Goal: Task Accomplishment & Management: Complete application form

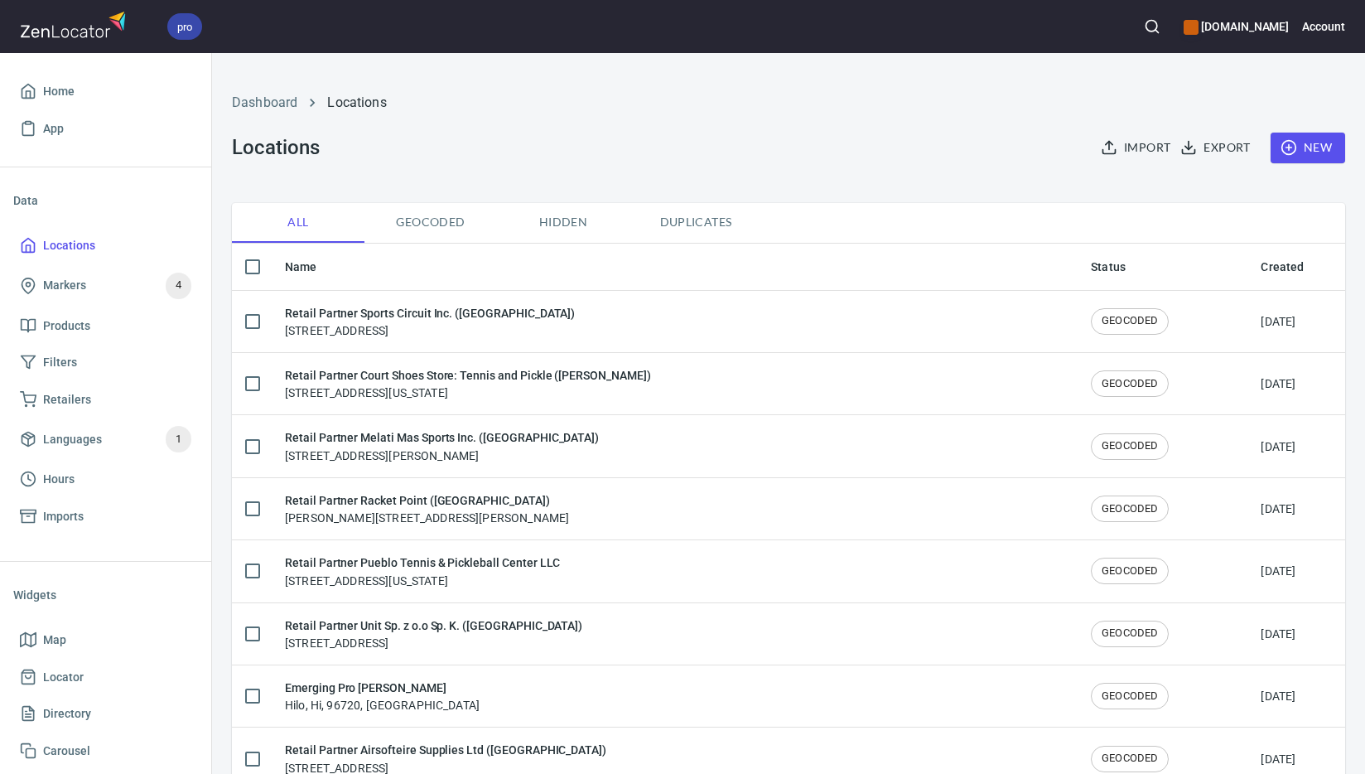
checkbox input "false"
click at [1302, 145] on span "New" at bounding box center [1308, 147] width 48 height 21
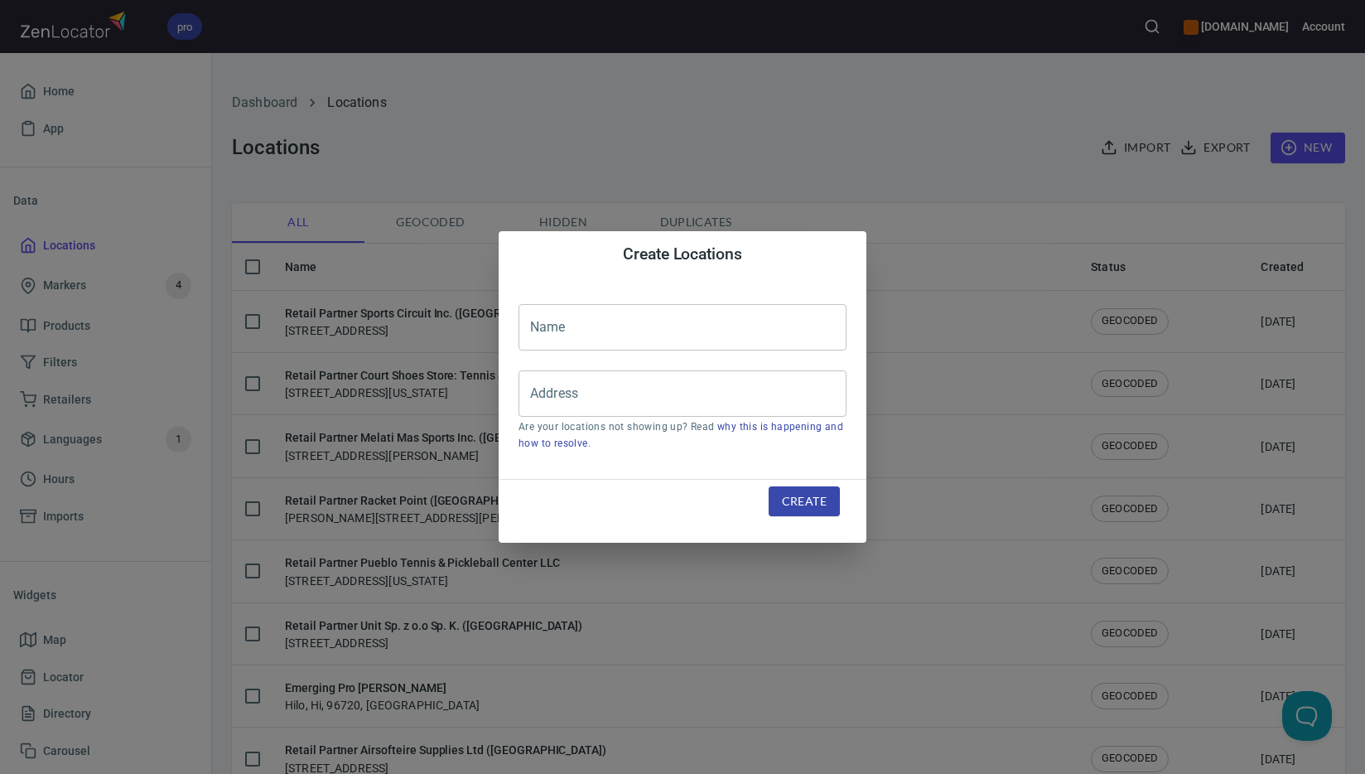
click at [634, 325] on input "text" at bounding box center [682, 327] width 328 height 46
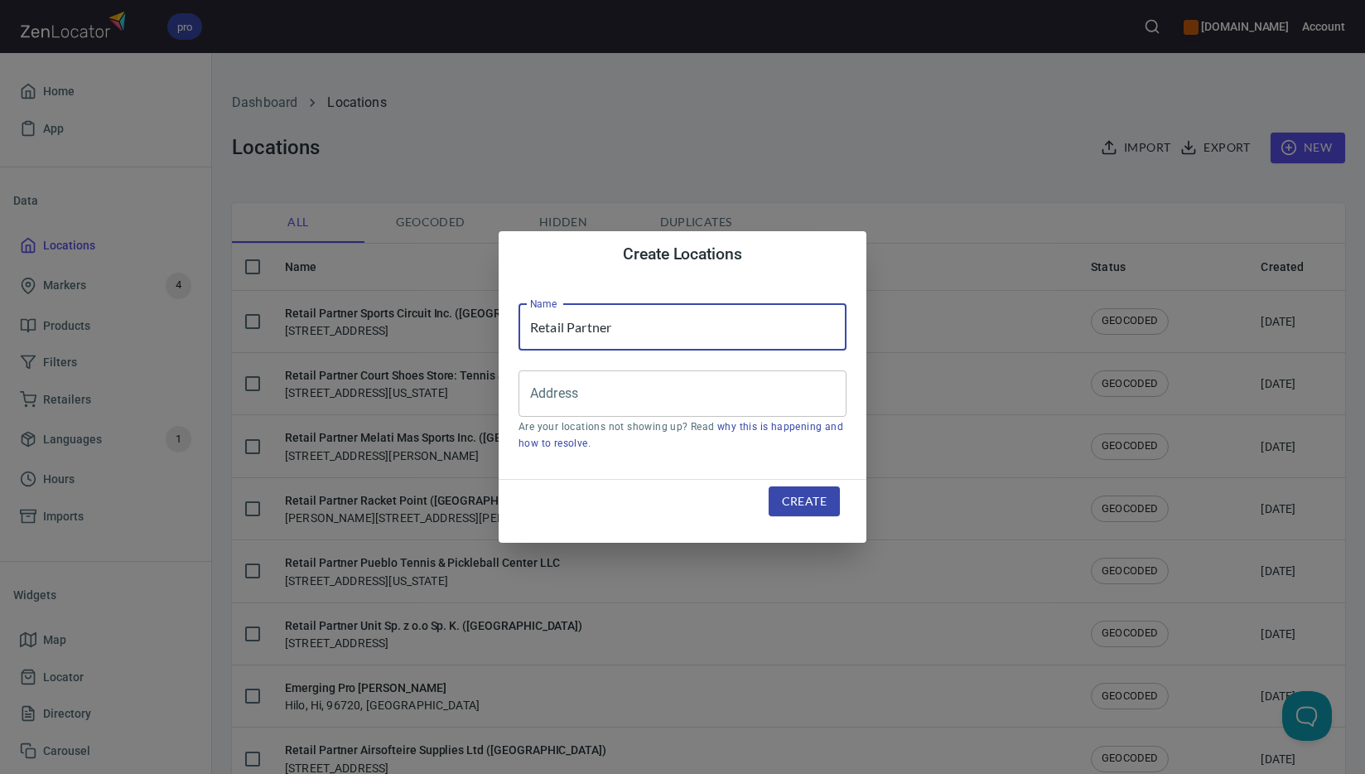
paste input "Edgewater Paddle & Racquet LLC"
type input "Retail Partner Edgewater Paddle & Racquet LLC"
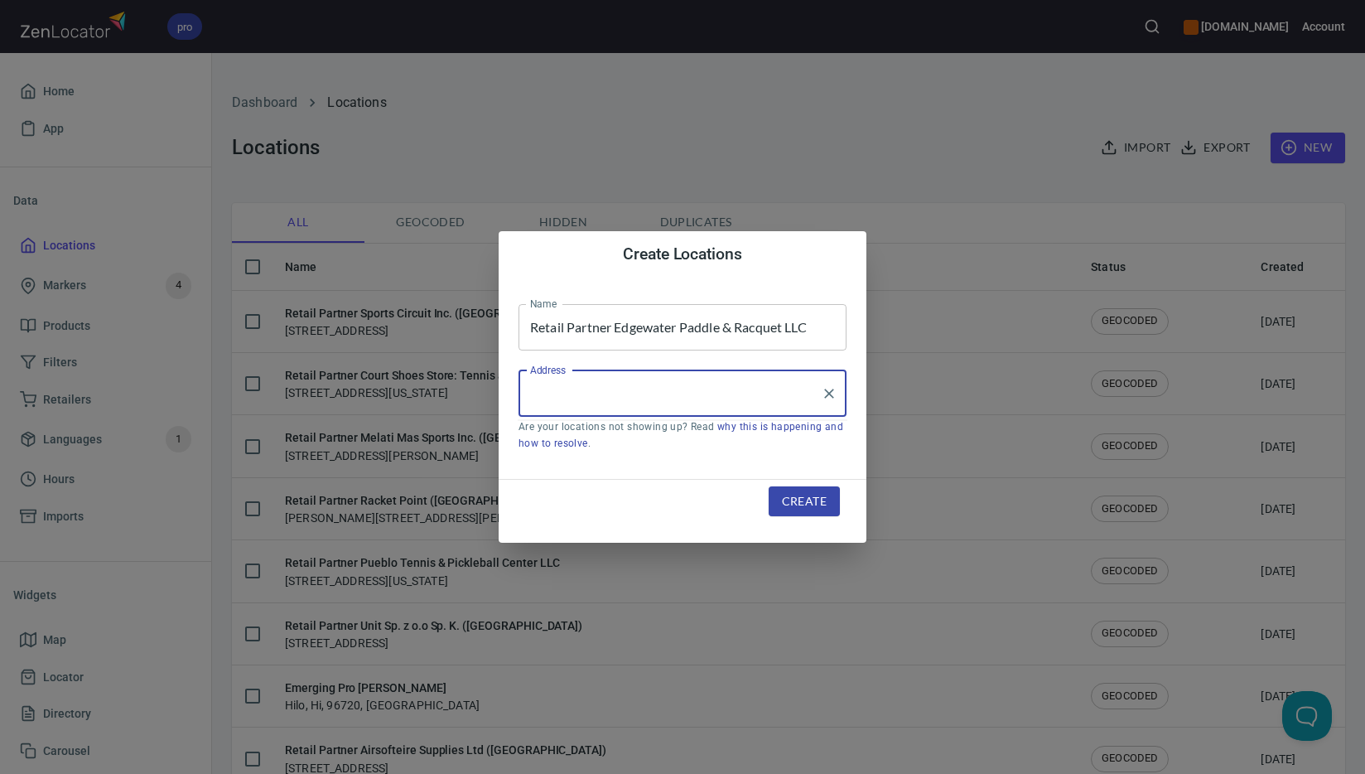
click at [730, 393] on input "Address" at bounding box center [670, 393] width 288 height 31
paste input "[STREET_ADDRESS]"
type input "2"
paste input "[GEOGRAPHIC_DATA]"
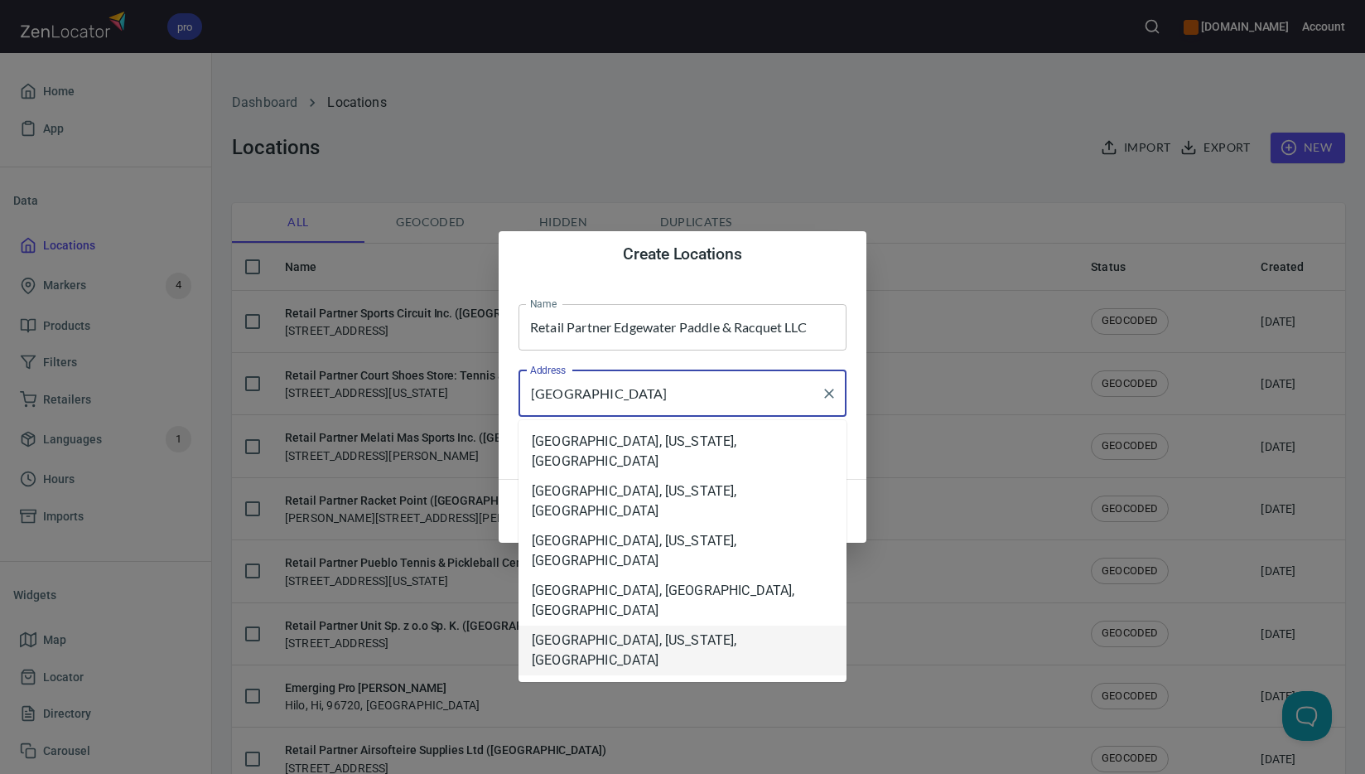
click at [697, 625] on li "[GEOGRAPHIC_DATA], [US_STATE], [GEOGRAPHIC_DATA]" at bounding box center [682, 650] width 328 height 50
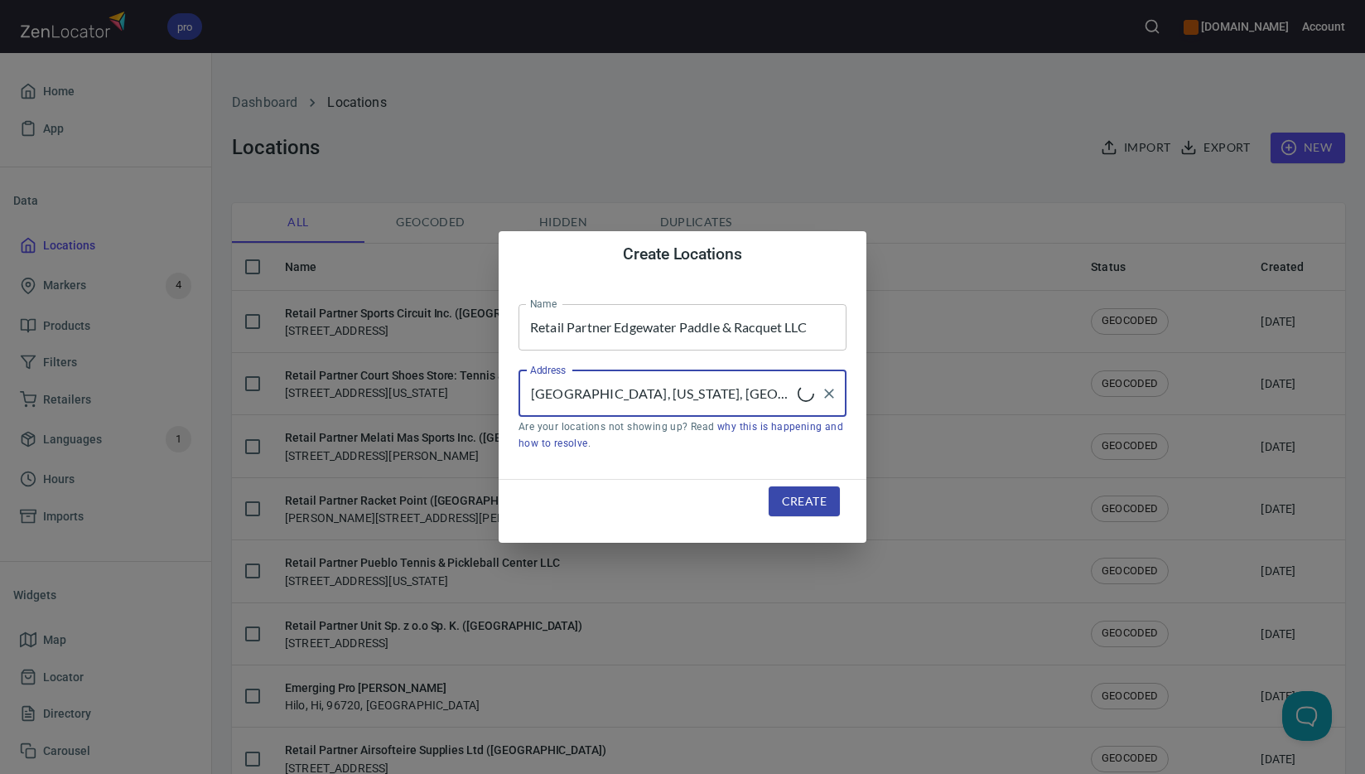
type input "[GEOGRAPHIC_DATA], [US_STATE], [GEOGRAPHIC_DATA]"
click at [808, 499] on span "Create" at bounding box center [804, 501] width 45 height 21
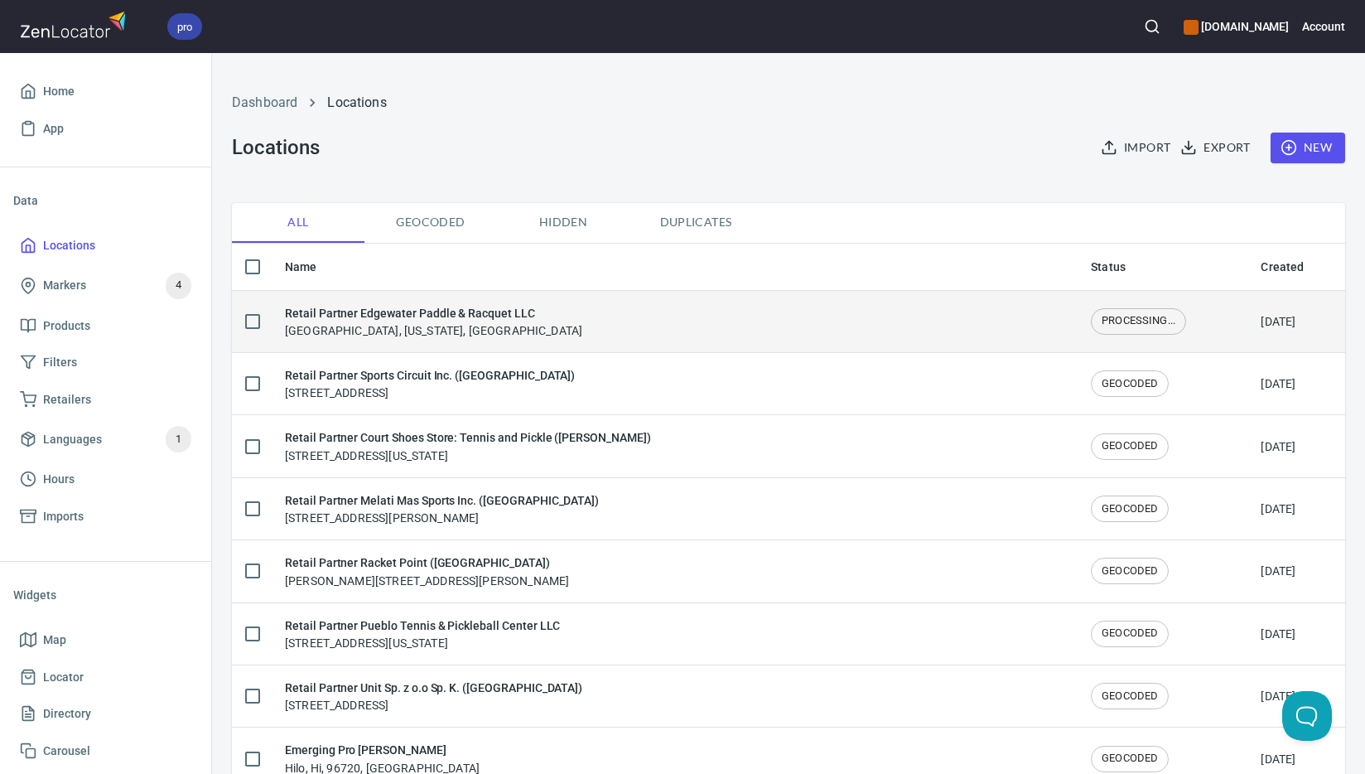
click at [477, 317] on h6 "Retail Partner Edgewater Paddle & Racquet LLC" at bounding box center [433, 313] width 297 height 18
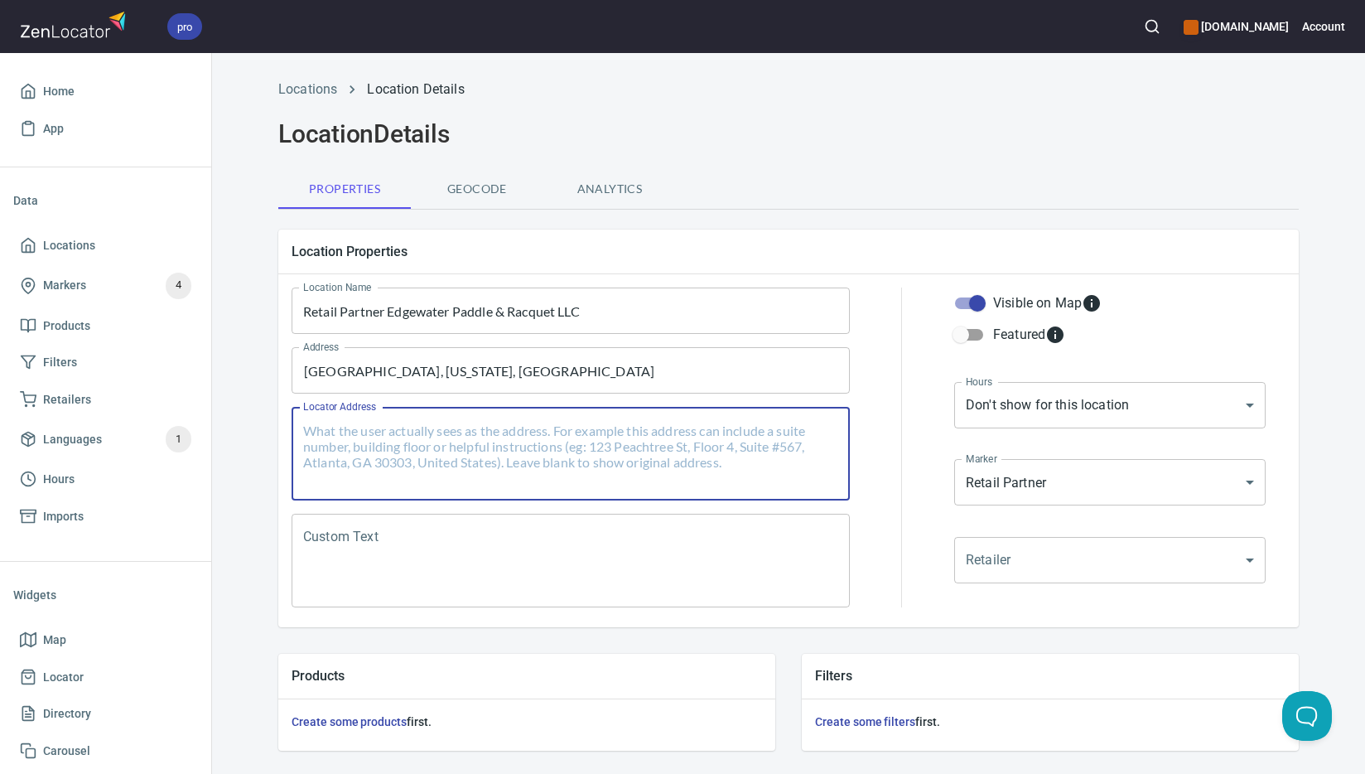
click at [443, 436] on textarea "Locator Address" at bounding box center [570, 453] width 535 height 63
paste textarea "[STREET_ADDRESS][US_STATE]"
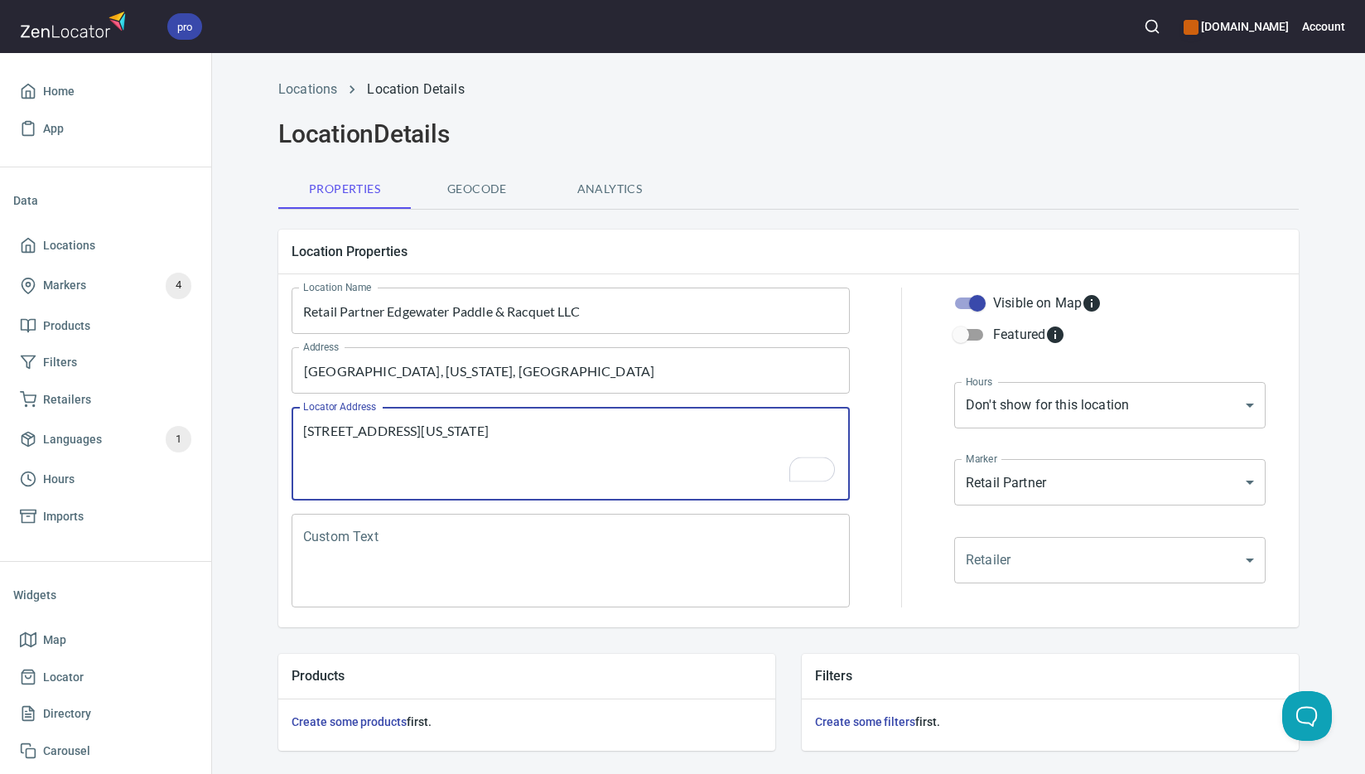
type textarea "[STREET_ADDRESS][US_STATE]"
click at [489, 545] on textarea "Custom Text" at bounding box center [570, 560] width 535 height 63
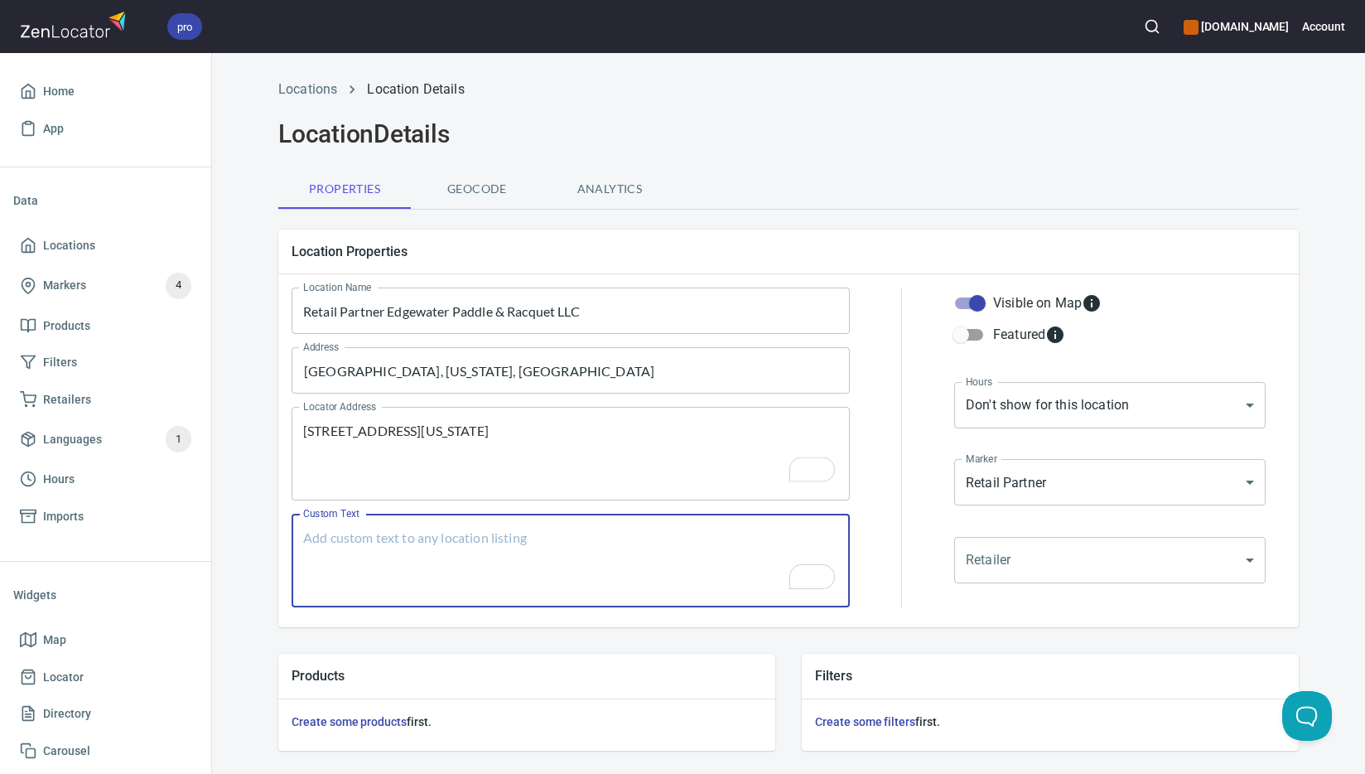
paste textarea "Brands Carried: SelkirkNot sure yet Return Policy: Undecided"
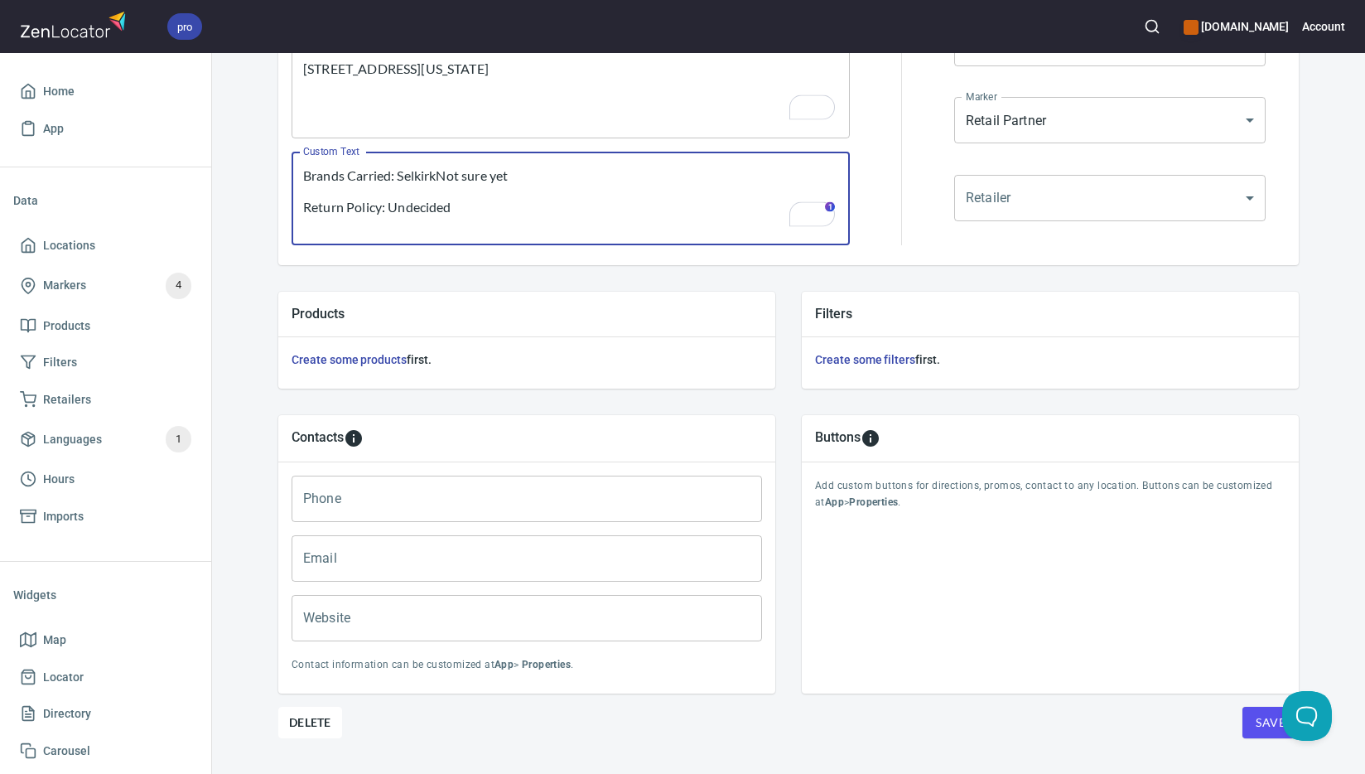
scroll to position [362, 0]
type textarea "Brands Carried: SelkirkNot sure yet Return Policy: Undecided"
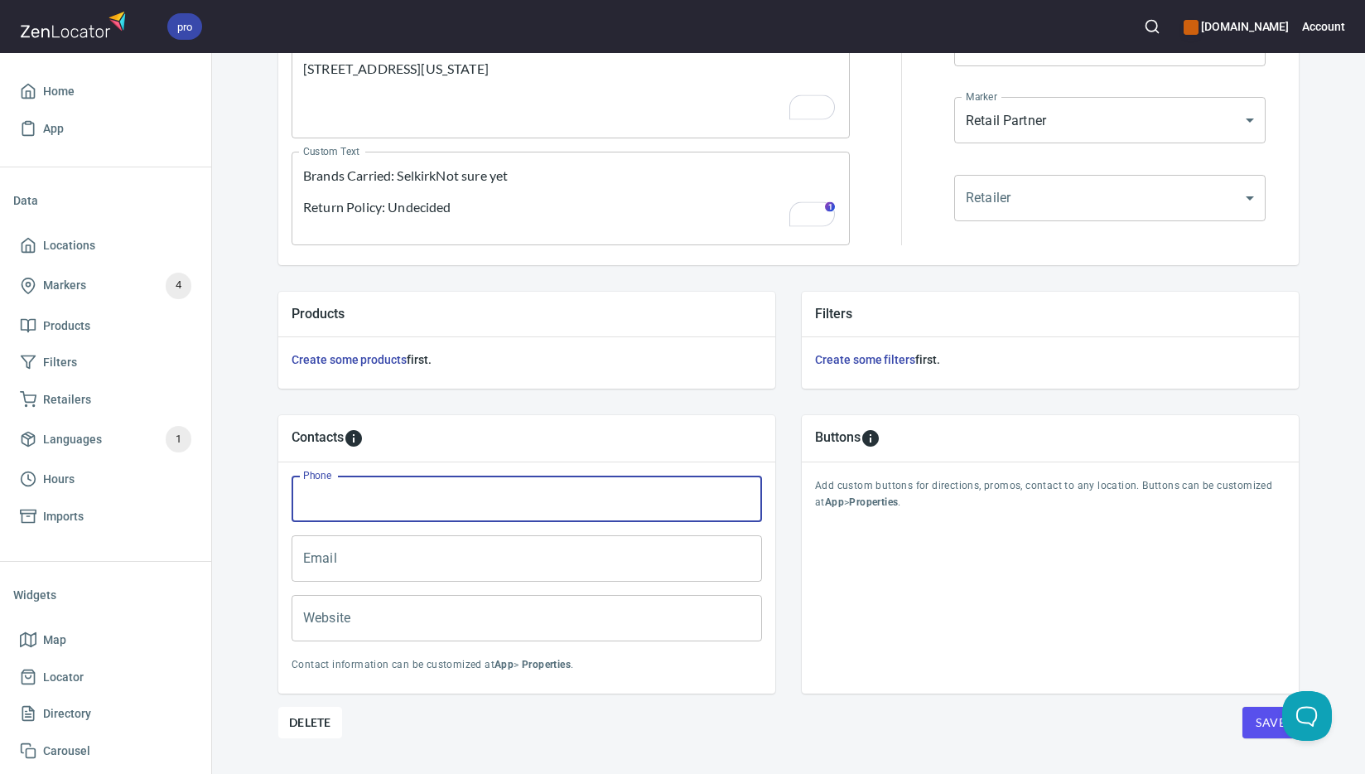
click at [523, 506] on input "Phone" at bounding box center [527, 498] width 470 height 46
paste input "[PHONE_NUMBER]"
type input "[PHONE_NUMBER]"
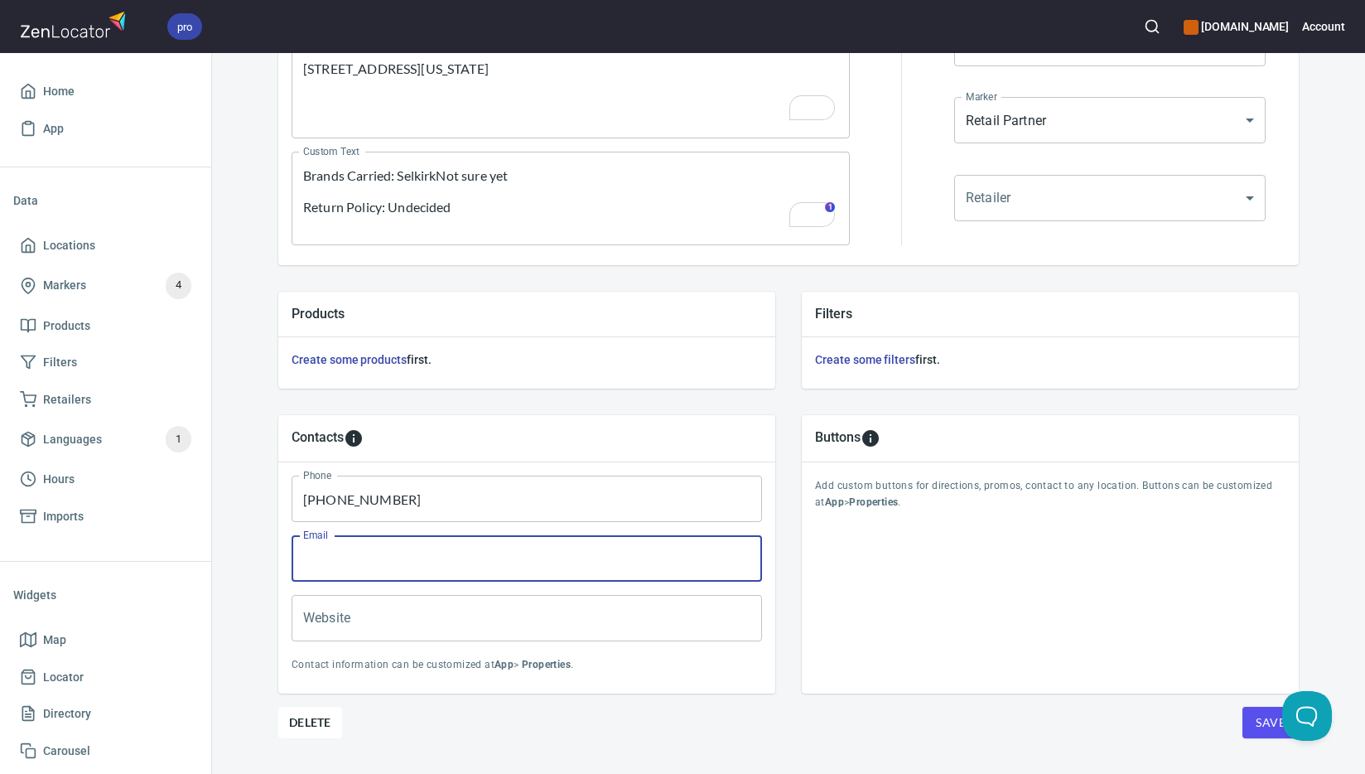
paste input "[PERSON_NAME][EMAIL_ADDRESS][PERSON_NAME][DOMAIN_NAME]"
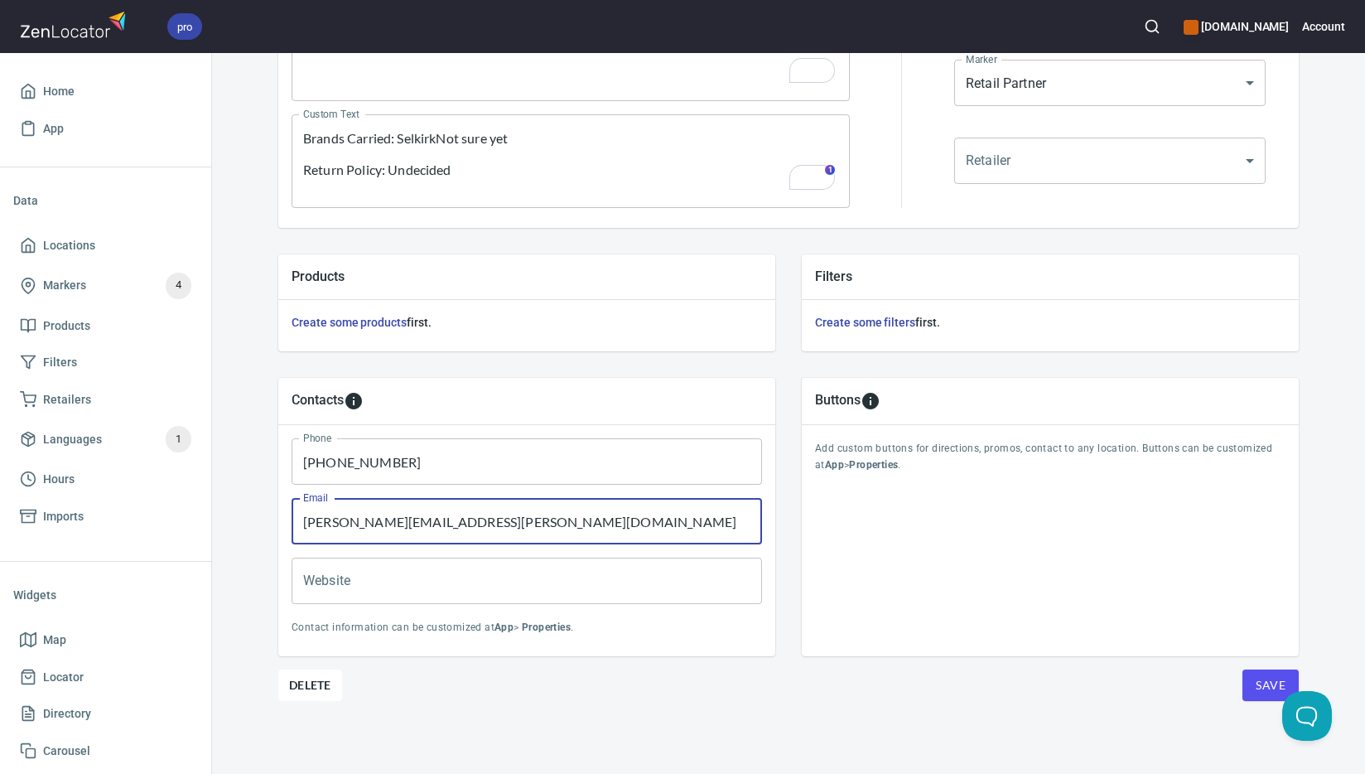
type input "[PERSON_NAME][EMAIL_ADDRESS][PERSON_NAME][DOMAIN_NAME]"
click at [1261, 686] on span "Save" at bounding box center [1271, 685] width 30 height 21
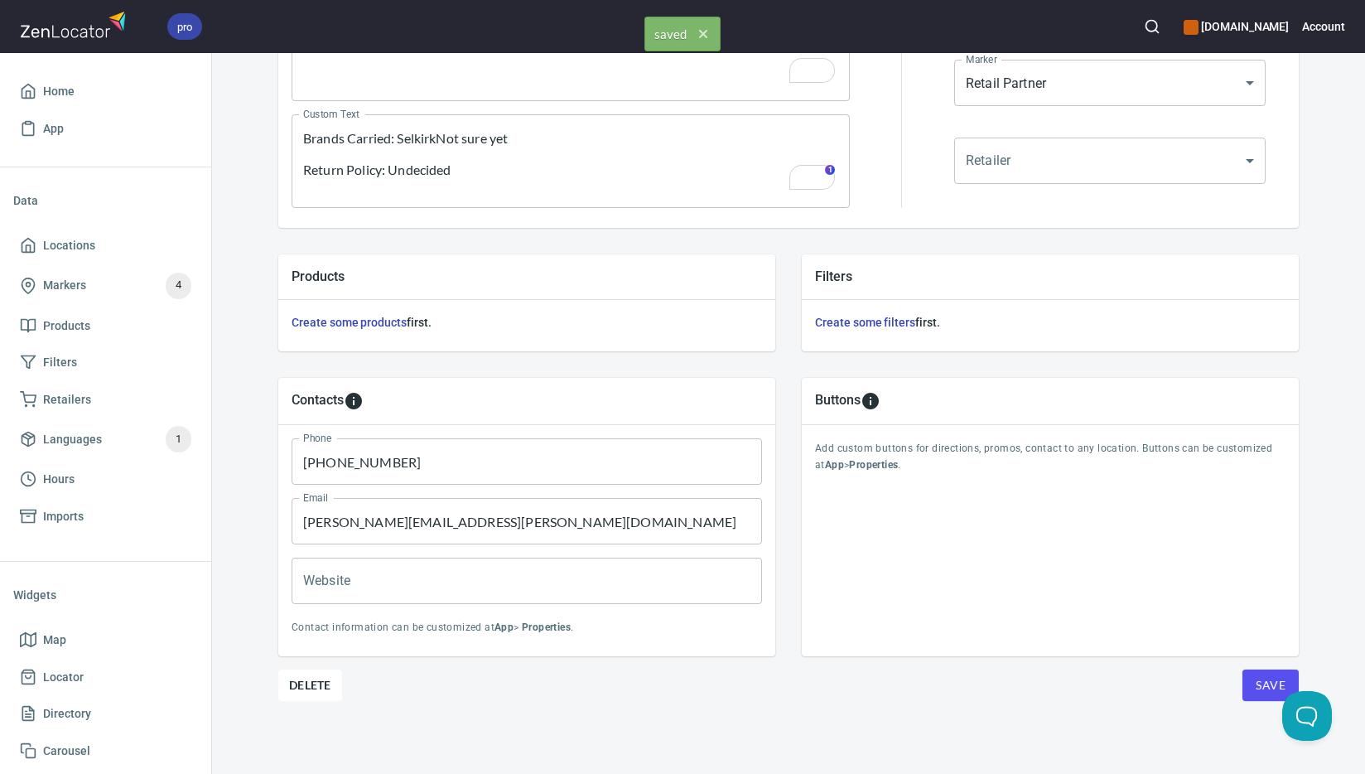
scroll to position [0, 0]
